Goal: Entertainment & Leisure: Consume media (video, audio)

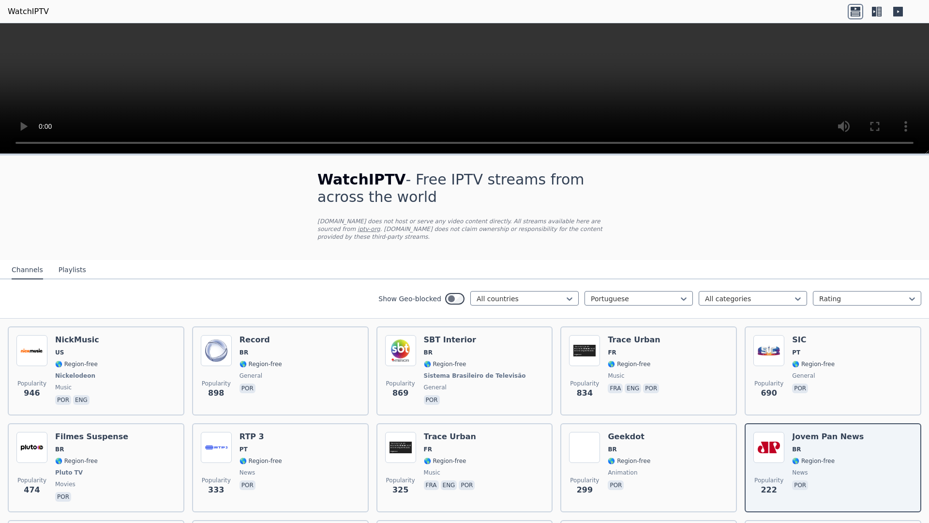
click at [467, 58] on video at bounding box center [464, 88] width 929 height 131
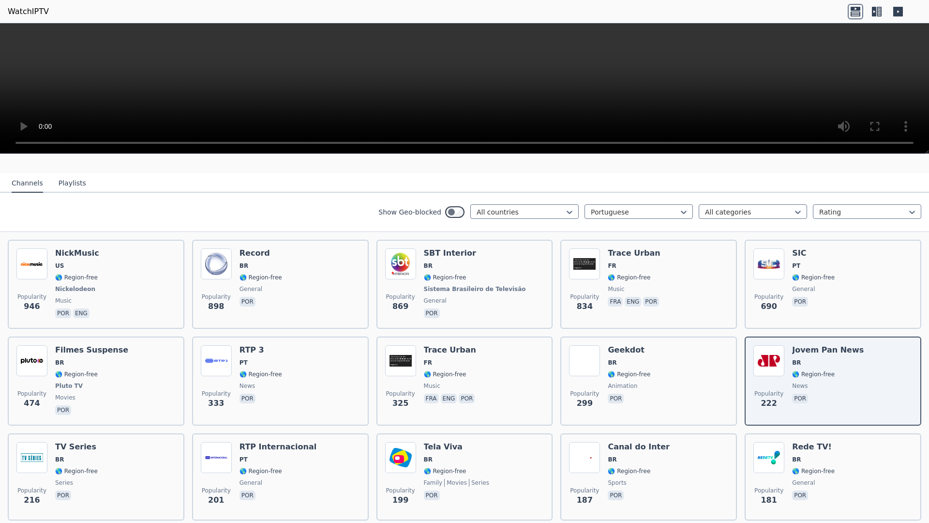
click at [12, 139] on video at bounding box center [464, 88] width 929 height 131
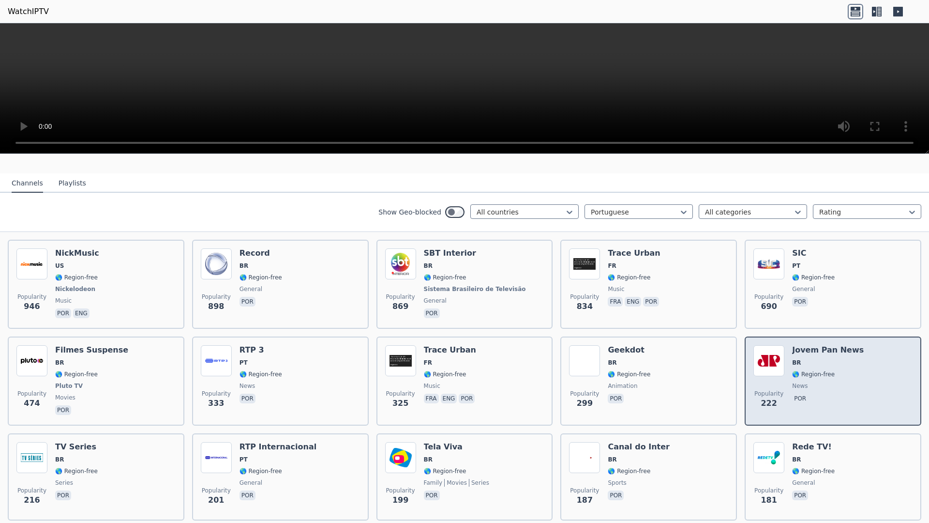
click at [770, 363] on img at bounding box center [768, 360] width 31 height 31
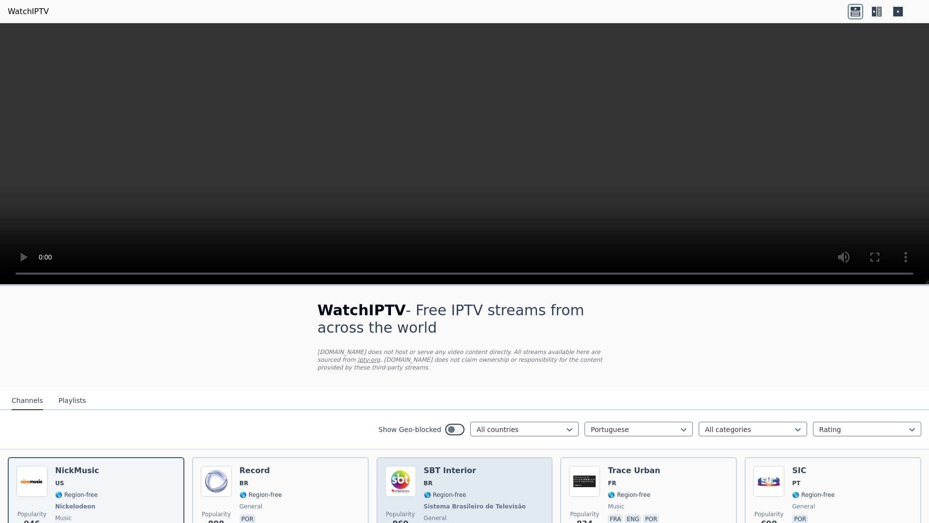
click at [391, 469] on img at bounding box center [400, 481] width 31 height 31
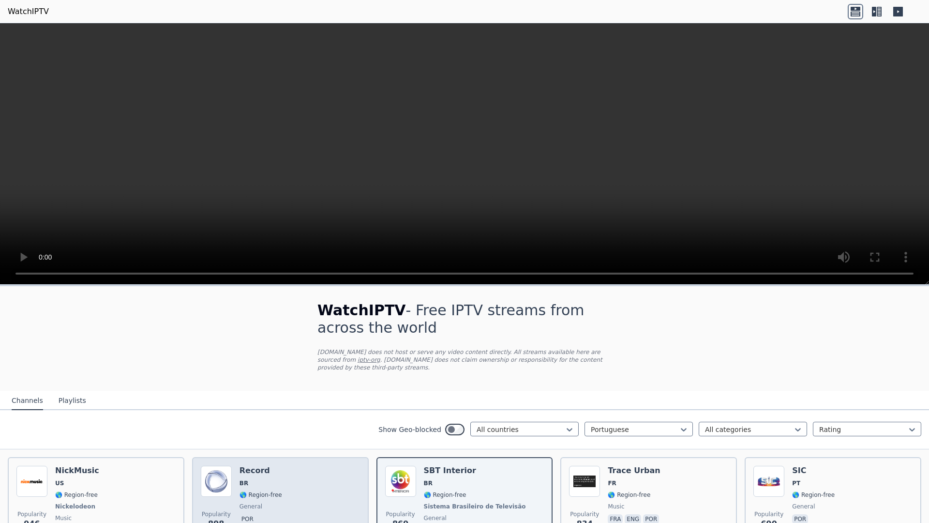
click at [208, 480] on img at bounding box center [216, 481] width 31 height 31
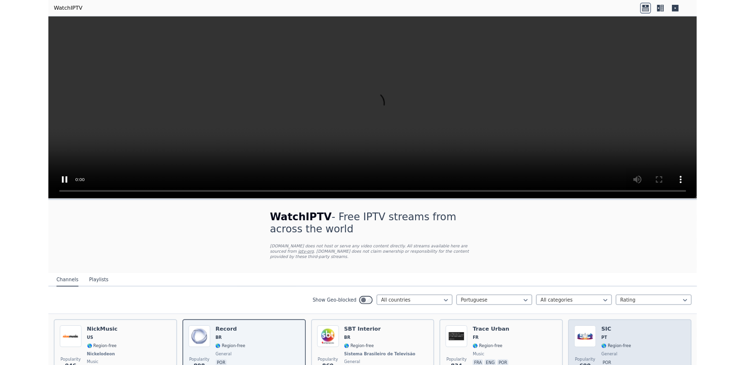
scroll to position [31, 0]
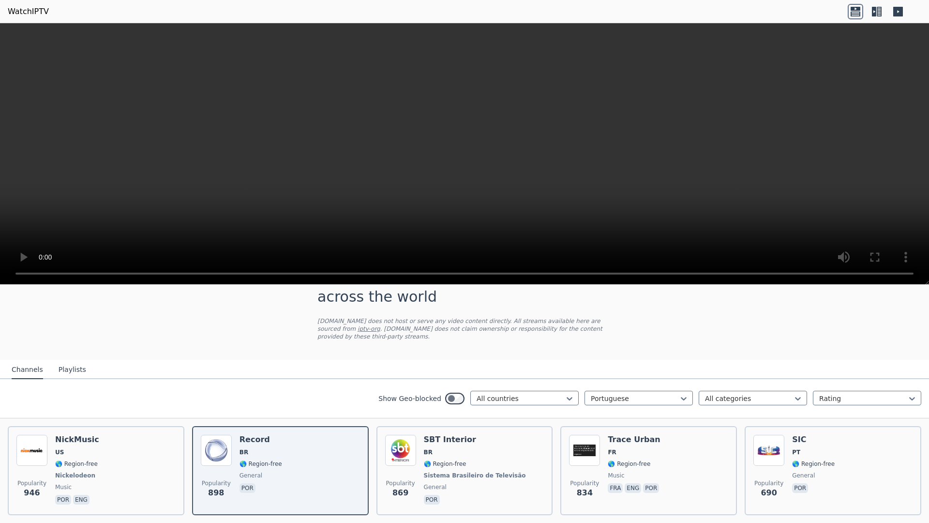
click at [908, 271] on video at bounding box center [464, 153] width 929 height 261
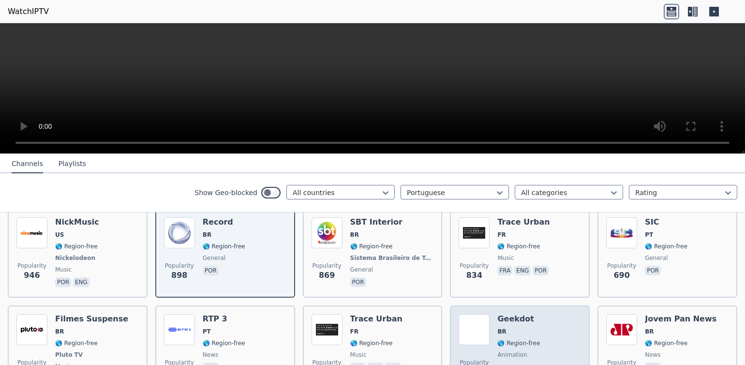
scroll to position [117, 0]
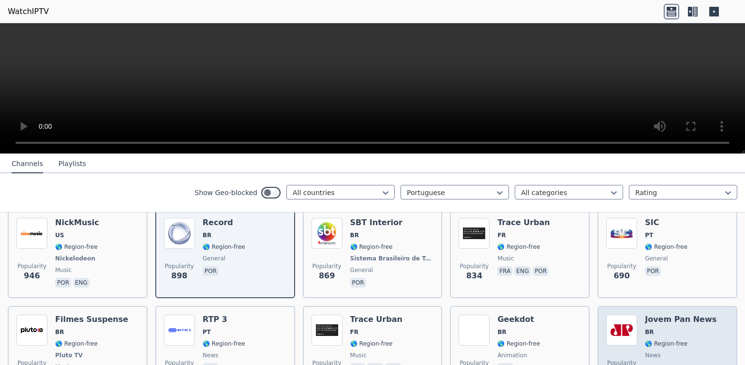
click at [622, 332] on img at bounding box center [621, 330] width 31 height 31
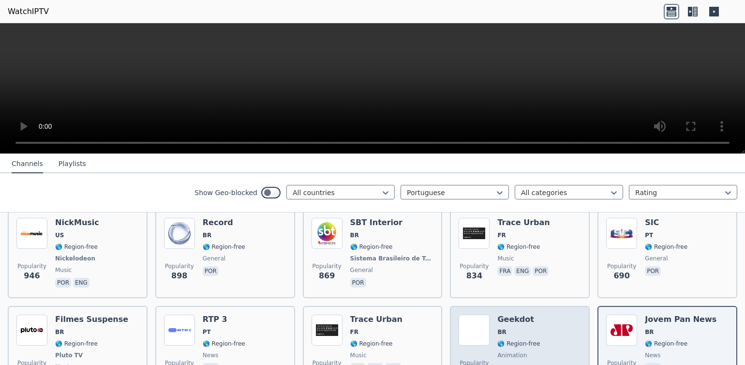
click at [462, 353] on span "Popularity 299" at bounding box center [474, 368] width 31 height 31
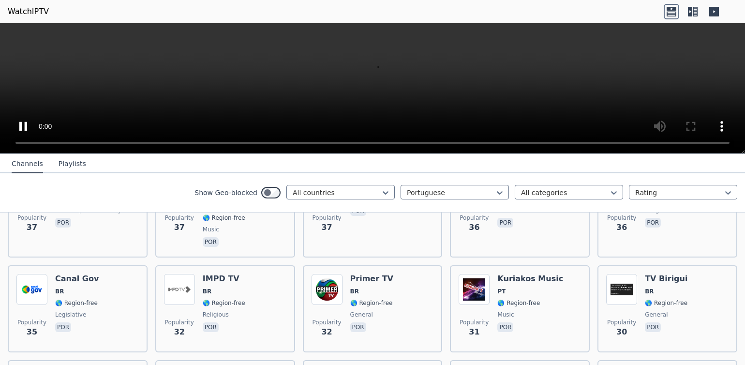
scroll to position [1404, 0]
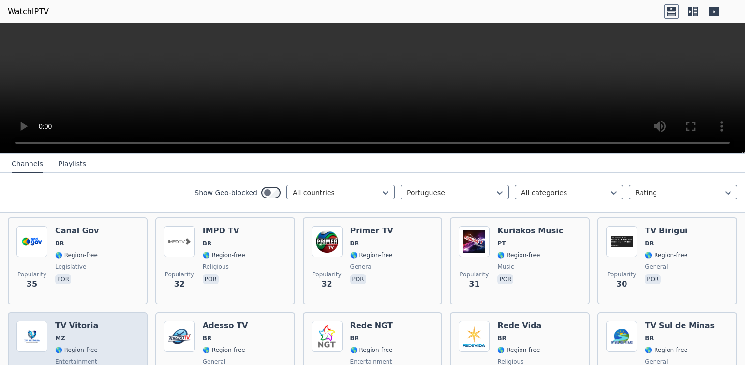
click at [27, 321] on img at bounding box center [31, 336] width 31 height 31
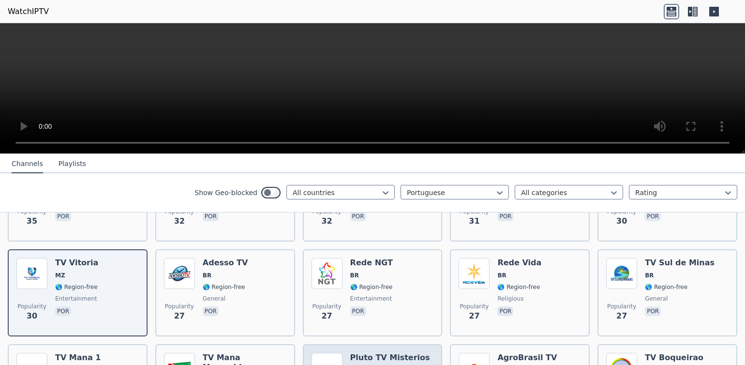
click at [321, 353] on img at bounding box center [327, 368] width 31 height 31
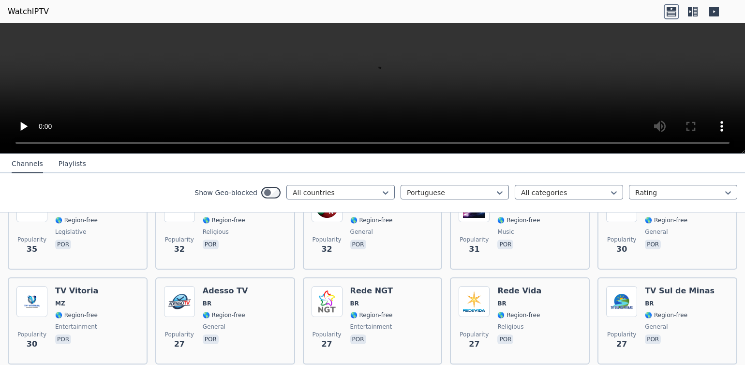
scroll to position [1407, 0]
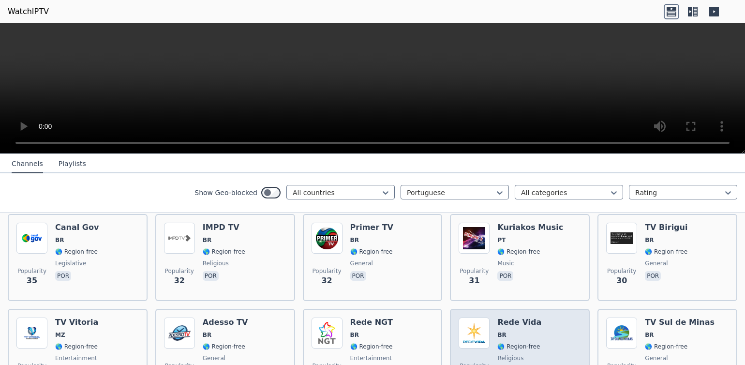
click at [477, 356] on span "Popularity 27" at bounding box center [474, 371] width 31 height 31
click at [477, 317] on img at bounding box center [474, 332] width 31 height 31
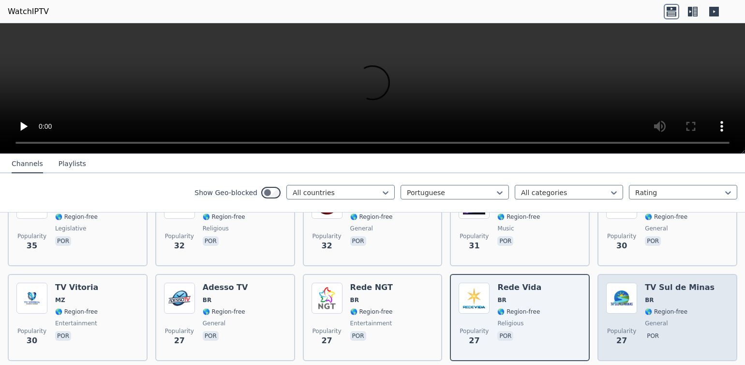
click at [628, 283] on img at bounding box center [621, 298] width 31 height 31
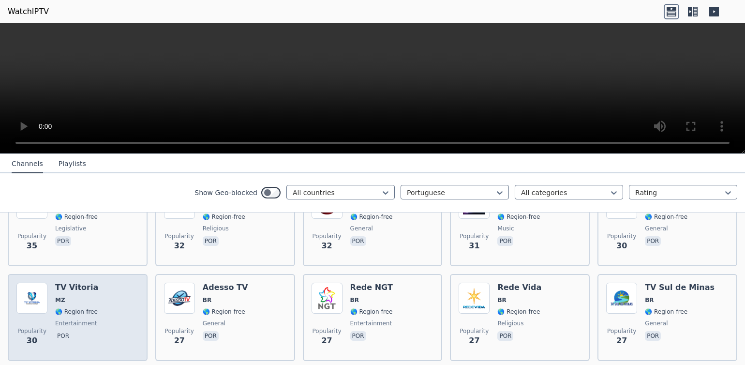
click at [31, 283] on img at bounding box center [31, 298] width 31 height 31
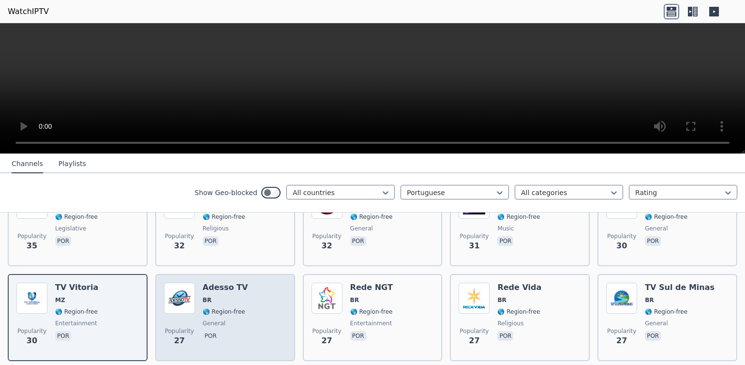
click at [173, 283] on img at bounding box center [179, 298] width 31 height 31
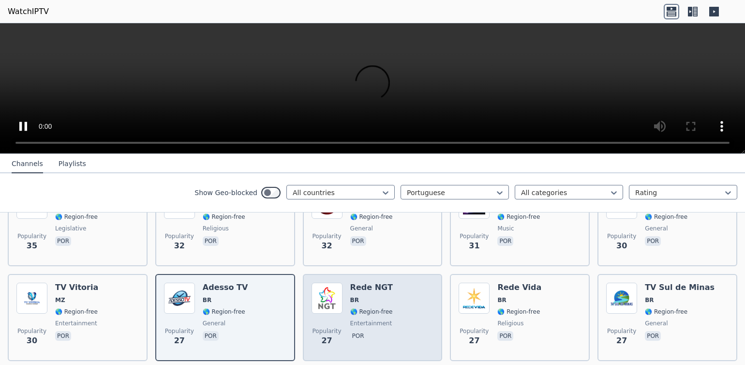
click at [333, 283] on img at bounding box center [327, 298] width 31 height 31
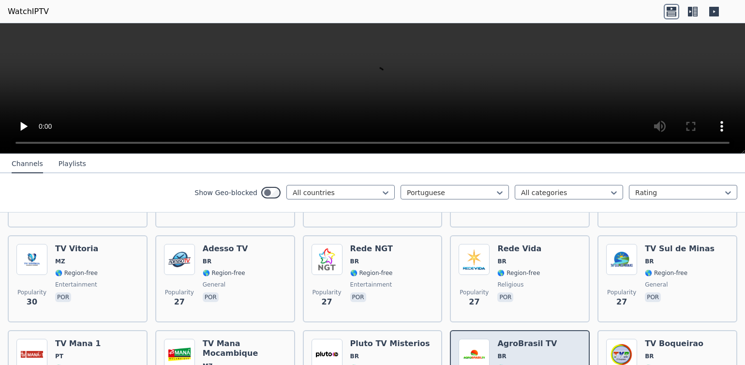
scroll to position [1612, 0]
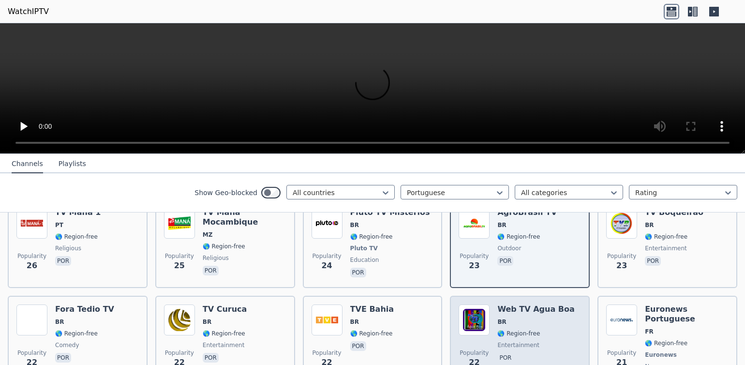
click at [470, 304] on img at bounding box center [474, 319] width 31 height 31
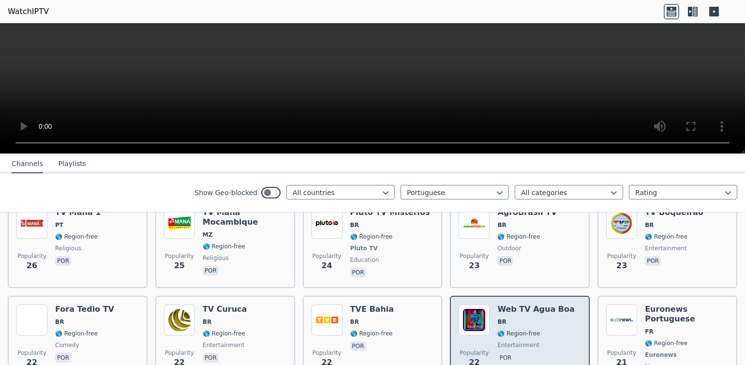
click at [470, 304] on img at bounding box center [474, 319] width 31 height 31
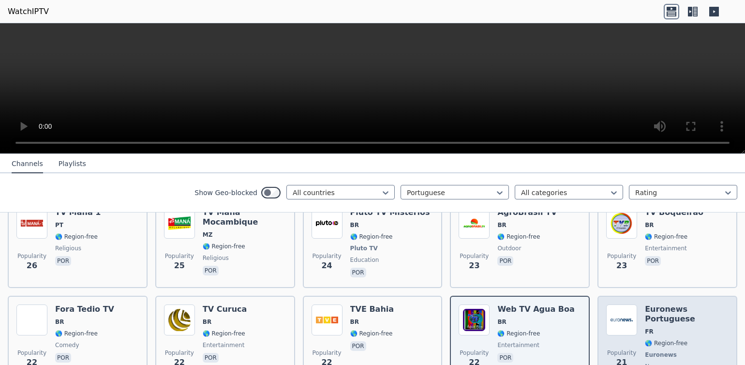
click at [611, 304] on img at bounding box center [621, 319] width 31 height 31
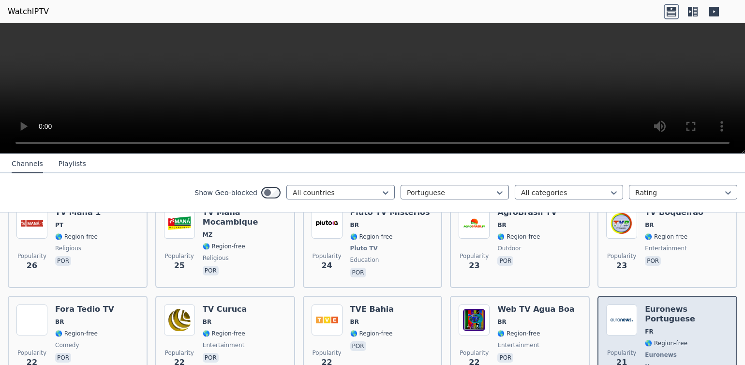
click at [611, 304] on img at bounding box center [621, 319] width 31 height 31
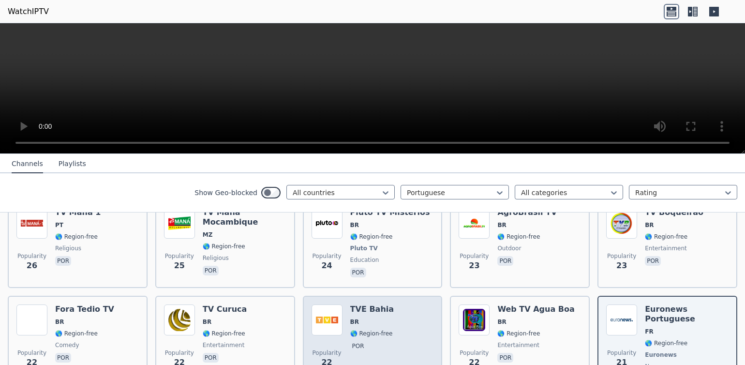
click at [332, 304] on img at bounding box center [327, 319] width 31 height 31
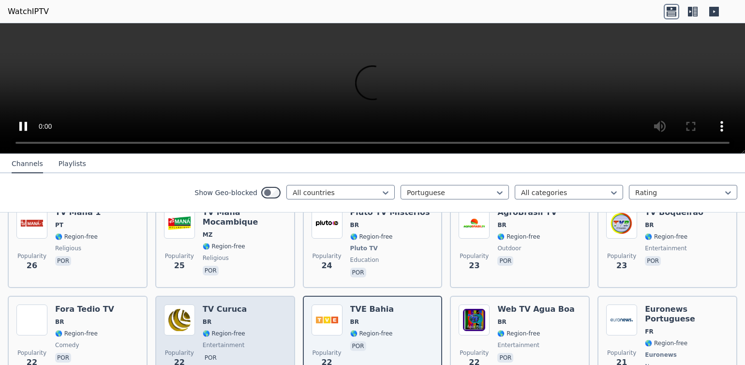
click at [176, 304] on img at bounding box center [179, 319] width 31 height 31
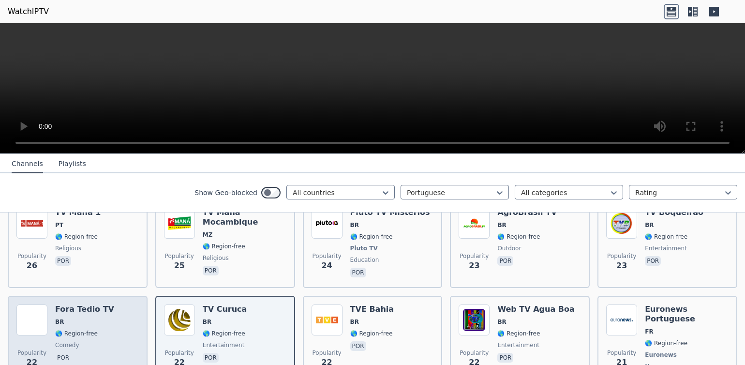
click at [20, 304] on img at bounding box center [31, 319] width 31 height 31
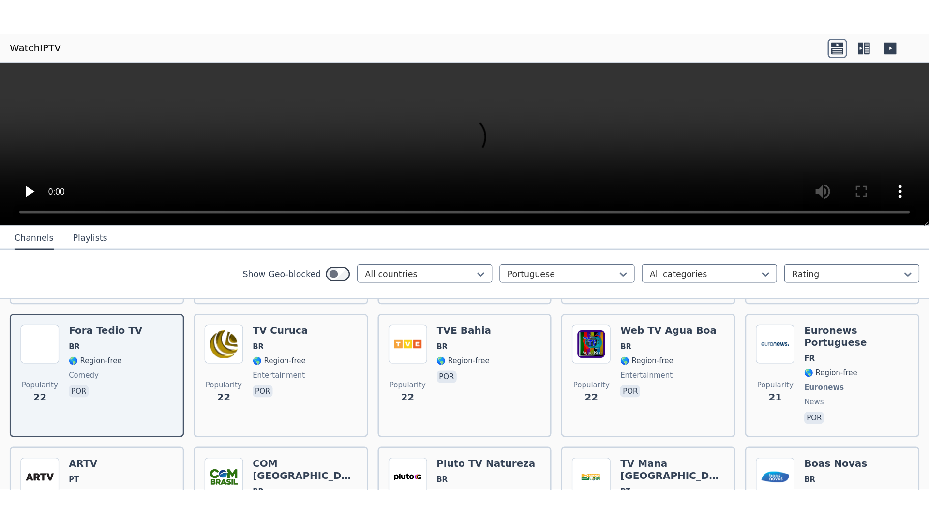
scroll to position [1745, 0]
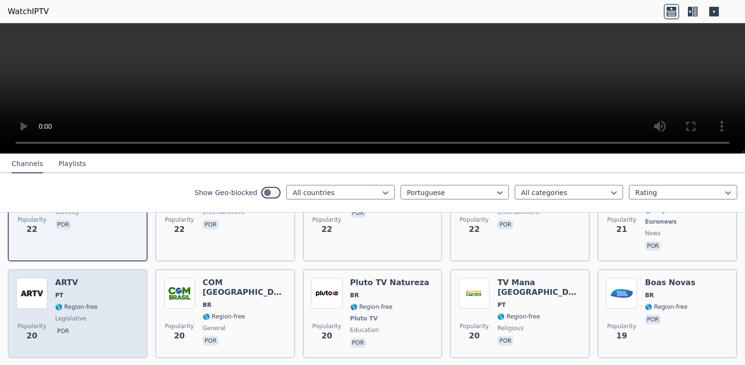
click at [30, 278] on img at bounding box center [31, 293] width 31 height 31
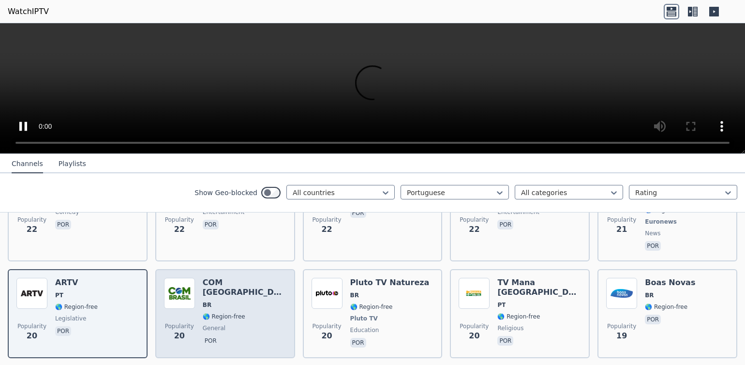
click at [169, 278] on img at bounding box center [179, 293] width 31 height 31
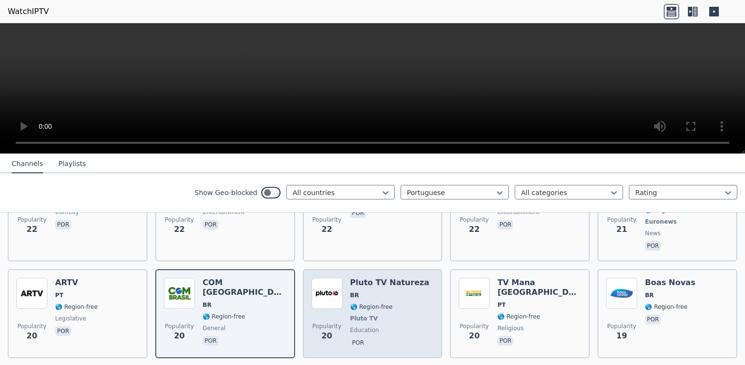
click at [319, 278] on img at bounding box center [327, 293] width 31 height 31
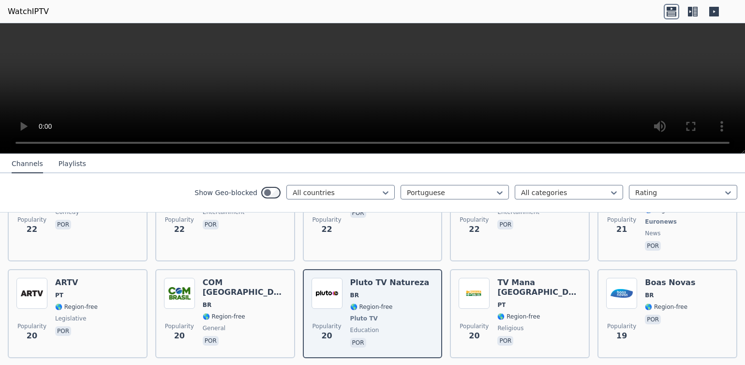
click at [726, 145] on video at bounding box center [372, 88] width 745 height 131
